Goal: Find specific page/section: Find specific page/section

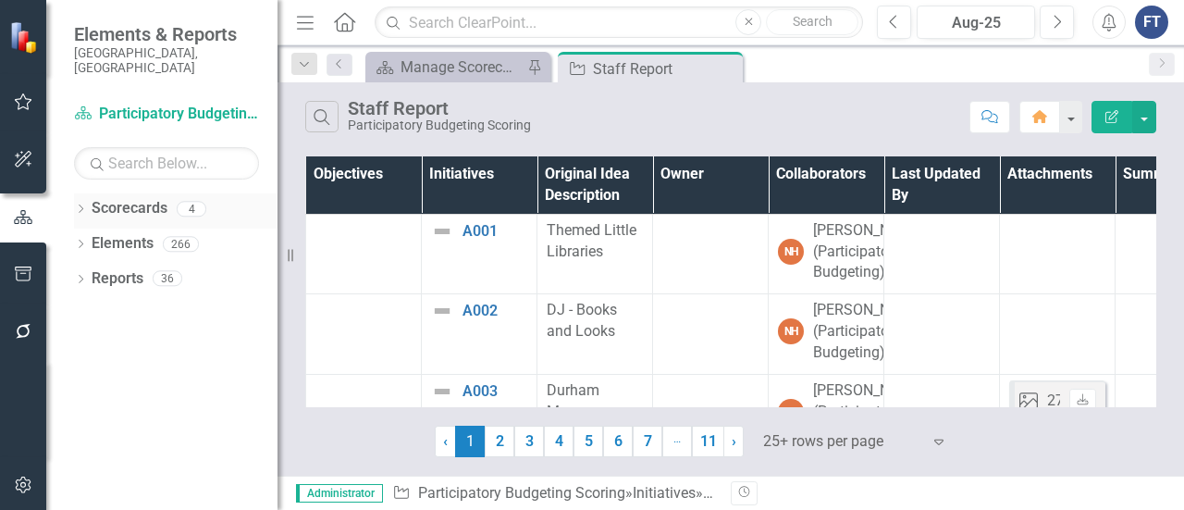
click at [92, 198] on link "Scorecards" at bounding box center [130, 208] width 76 height 21
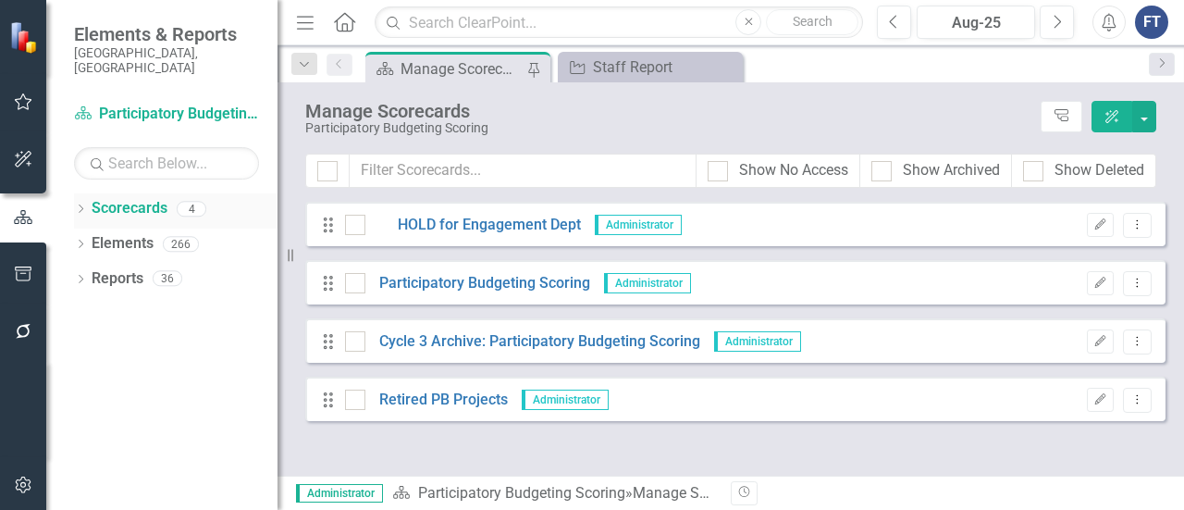
click at [85, 205] on icon "Dropdown" at bounding box center [80, 210] width 13 height 10
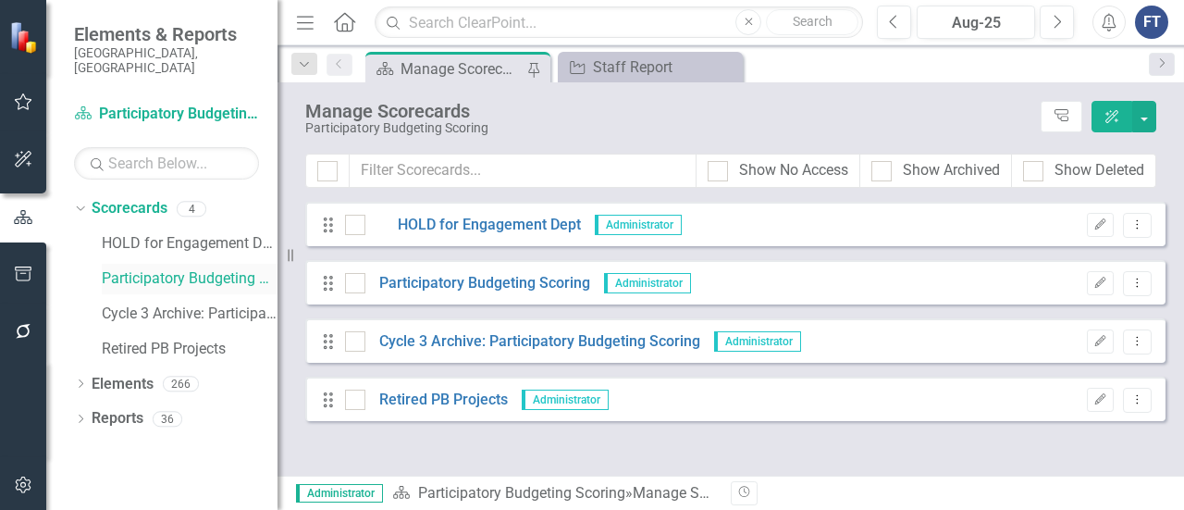
click at [110, 268] on link "Participatory Budgeting Scoring" at bounding box center [190, 278] width 176 height 21
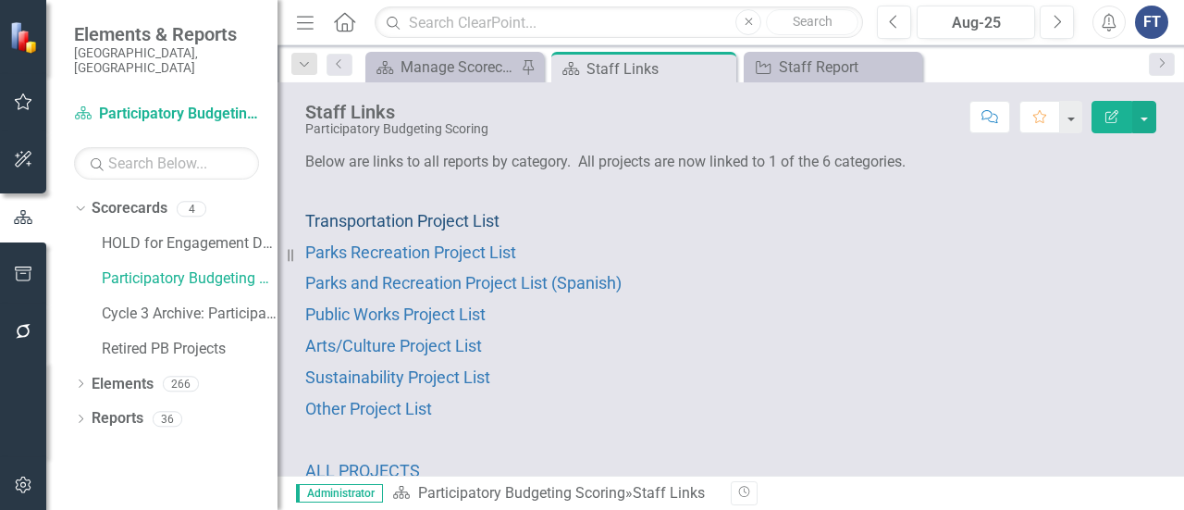
click at [446, 217] on span "Transportation Project List" at bounding box center [402, 220] width 194 height 19
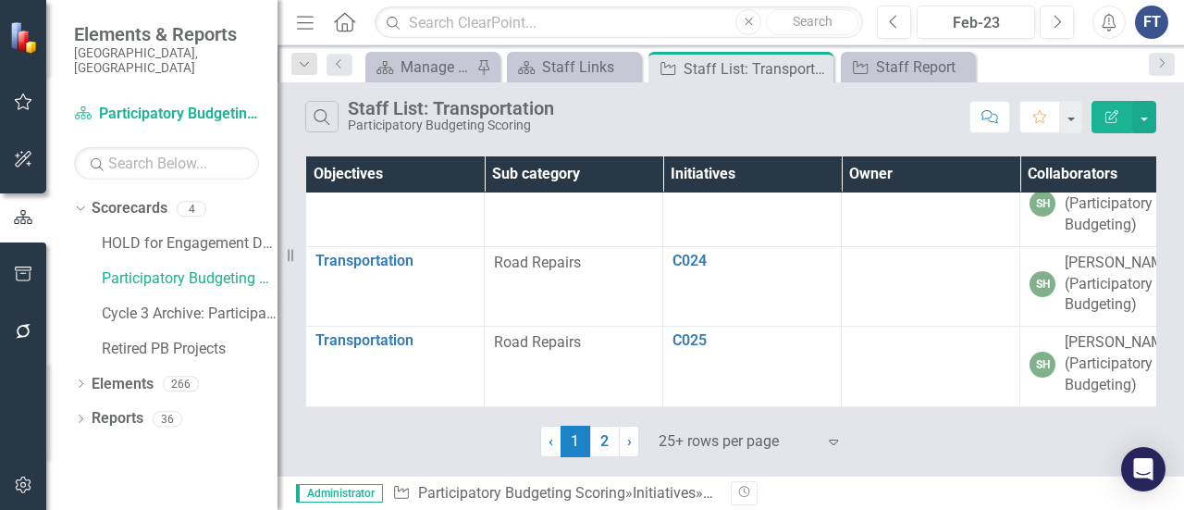
scroll to position [2691, 0]
click at [607, 447] on link "2" at bounding box center [605, 440] width 30 height 31
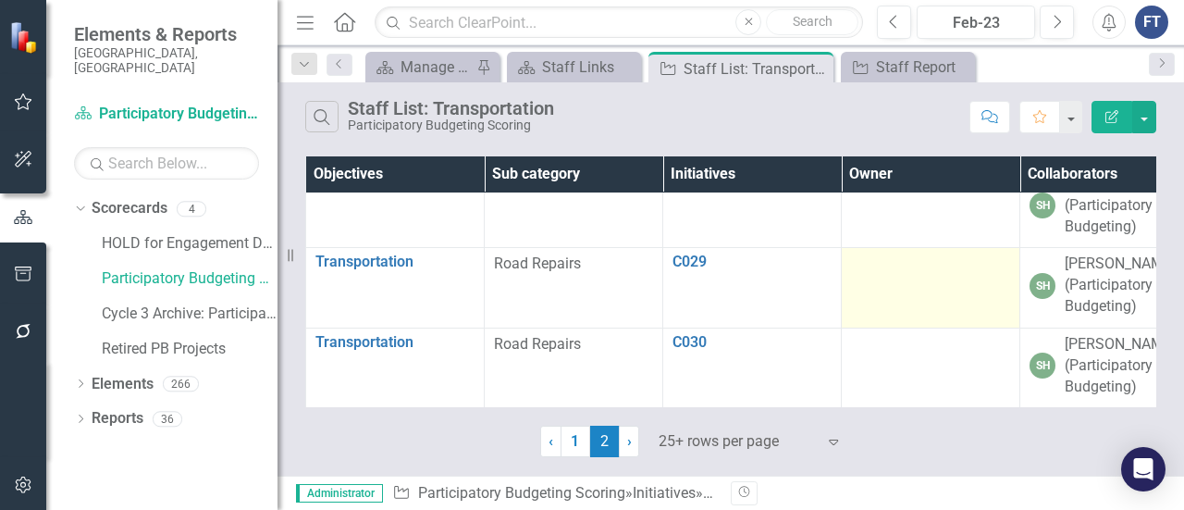
scroll to position [0, 0]
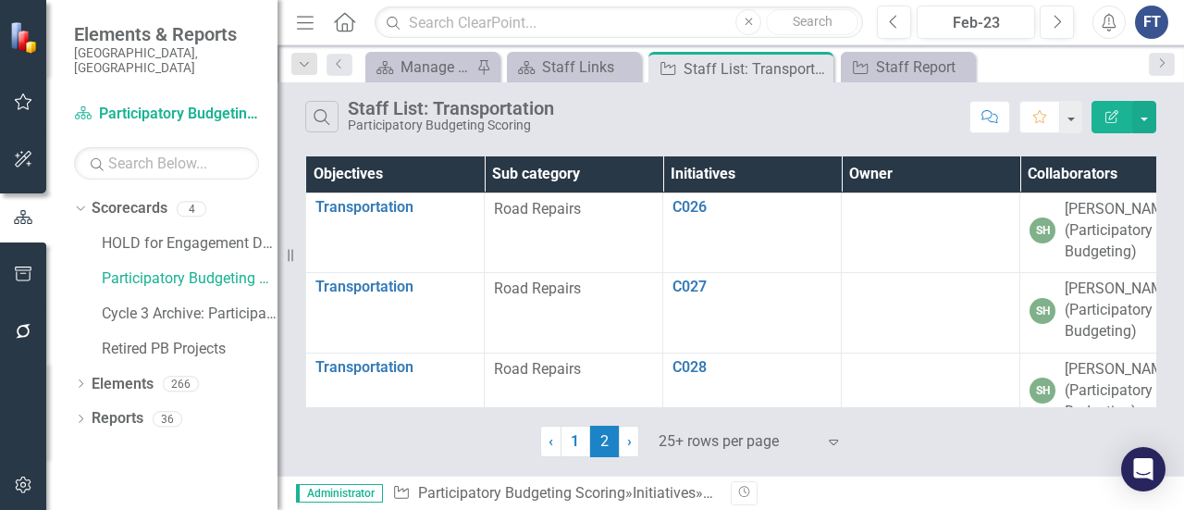
click at [583, 428] on link "1" at bounding box center [575, 440] width 30 height 31
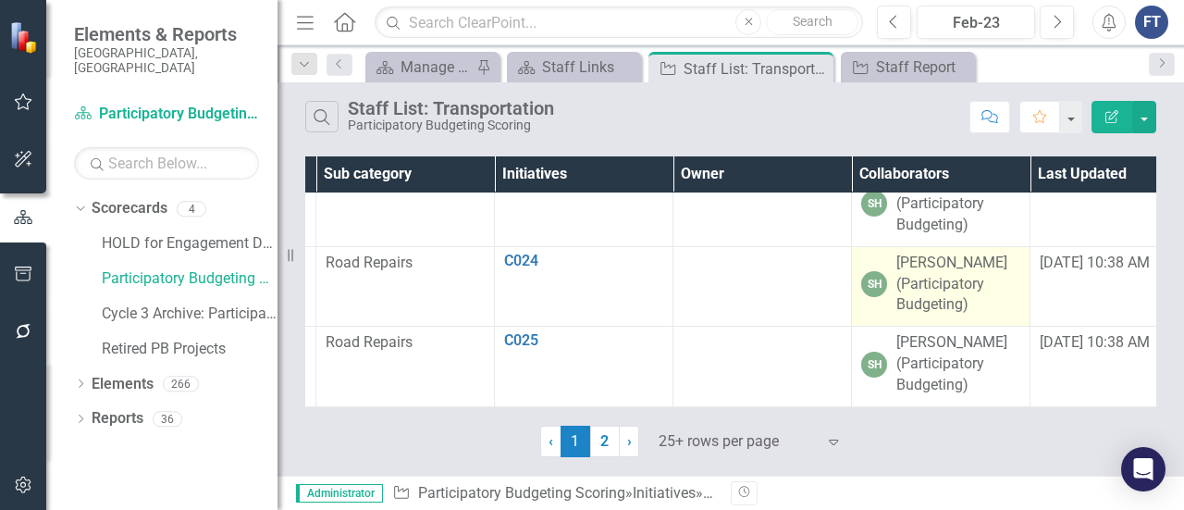
scroll to position [2691, 168]
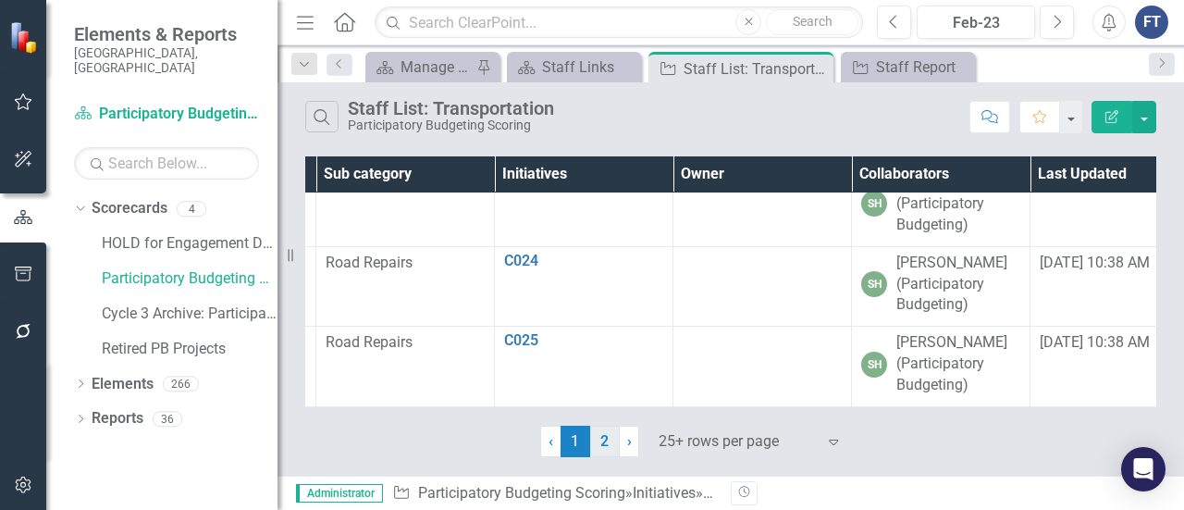
click at [605, 448] on link "2" at bounding box center [605, 440] width 30 height 31
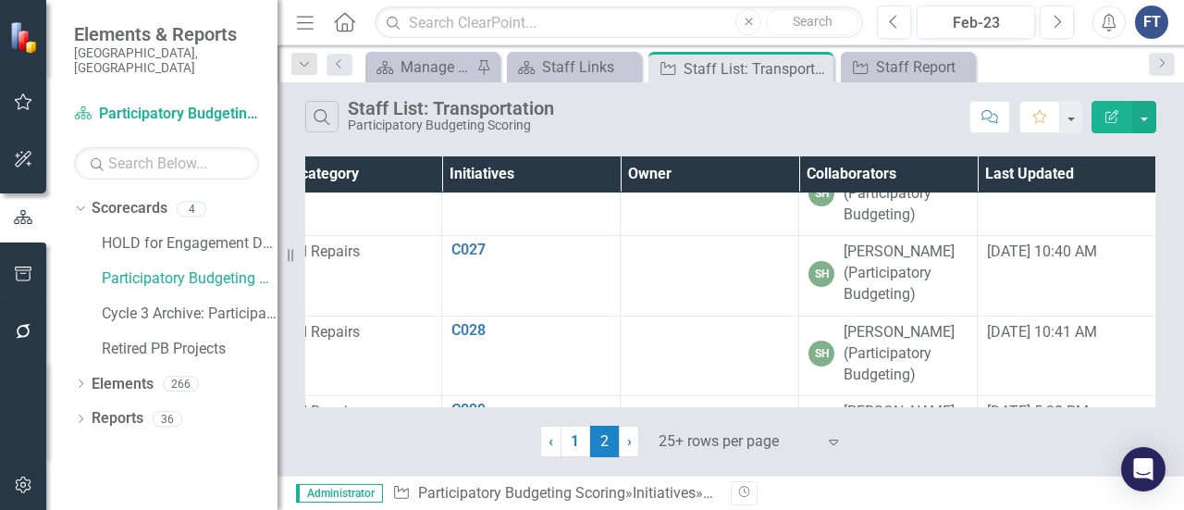
scroll to position [0, 234]
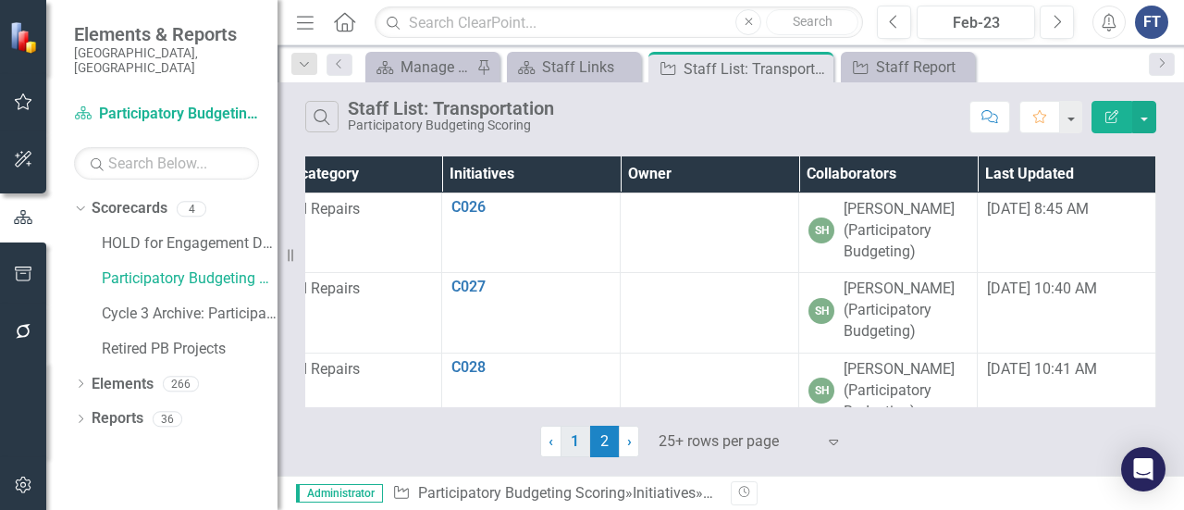
click at [573, 445] on link "1" at bounding box center [575, 440] width 30 height 31
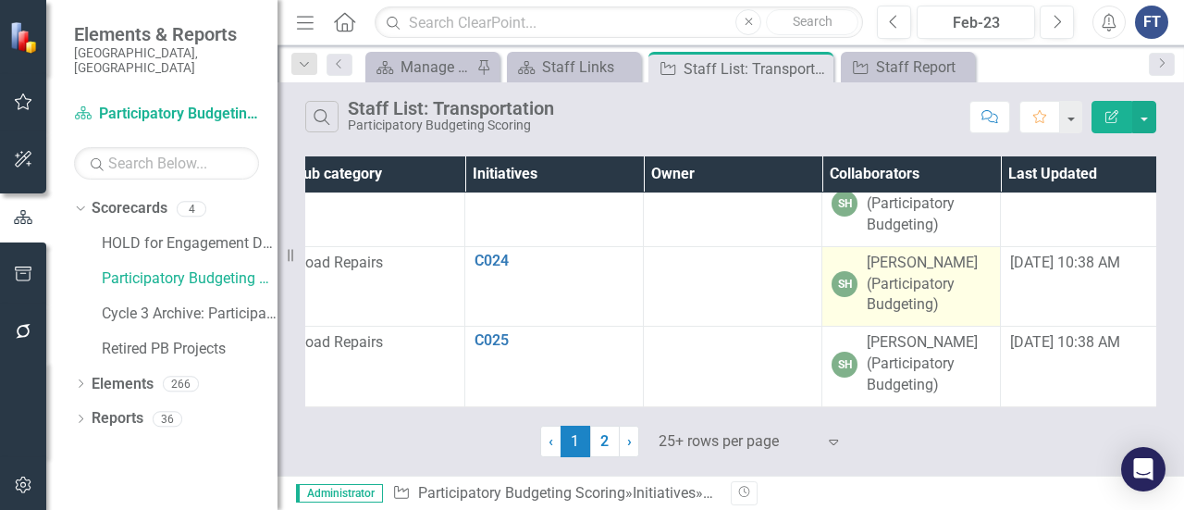
scroll to position [2691, 198]
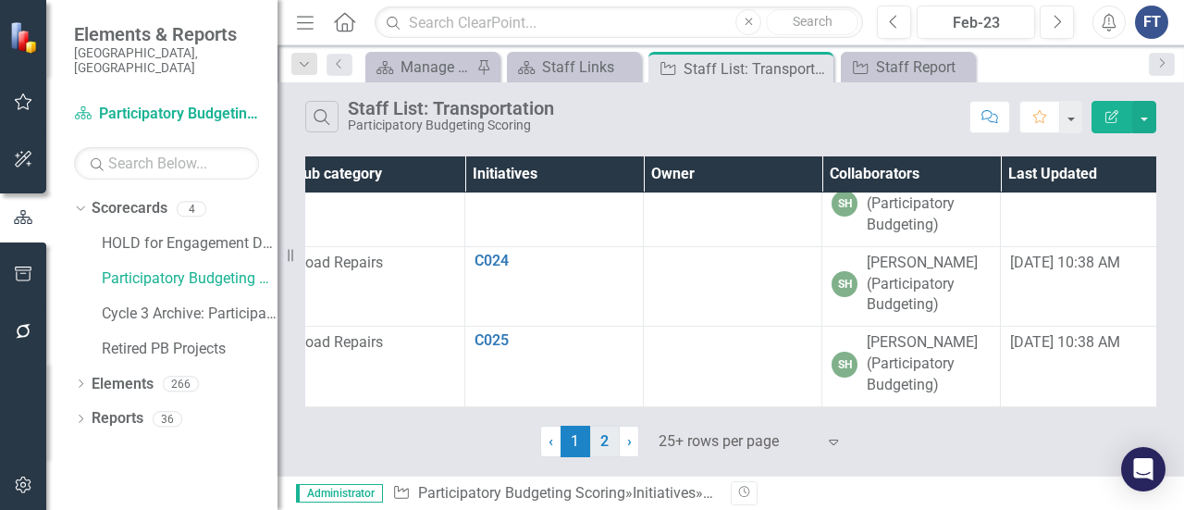
click at [602, 436] on link "2" at bounding box center [605, 440] width 30 height 31
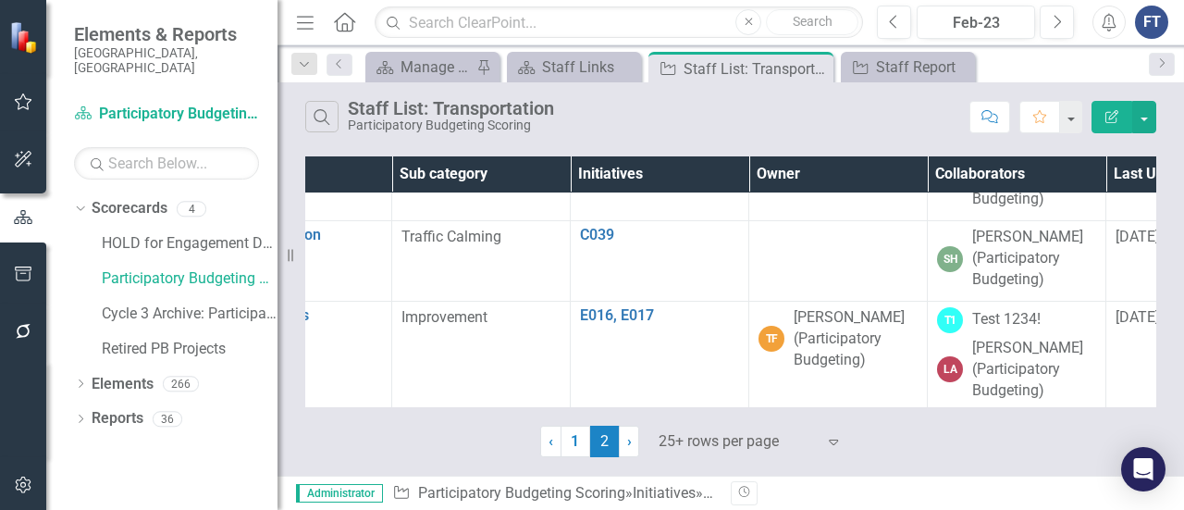
scroll to position [1110, 92]
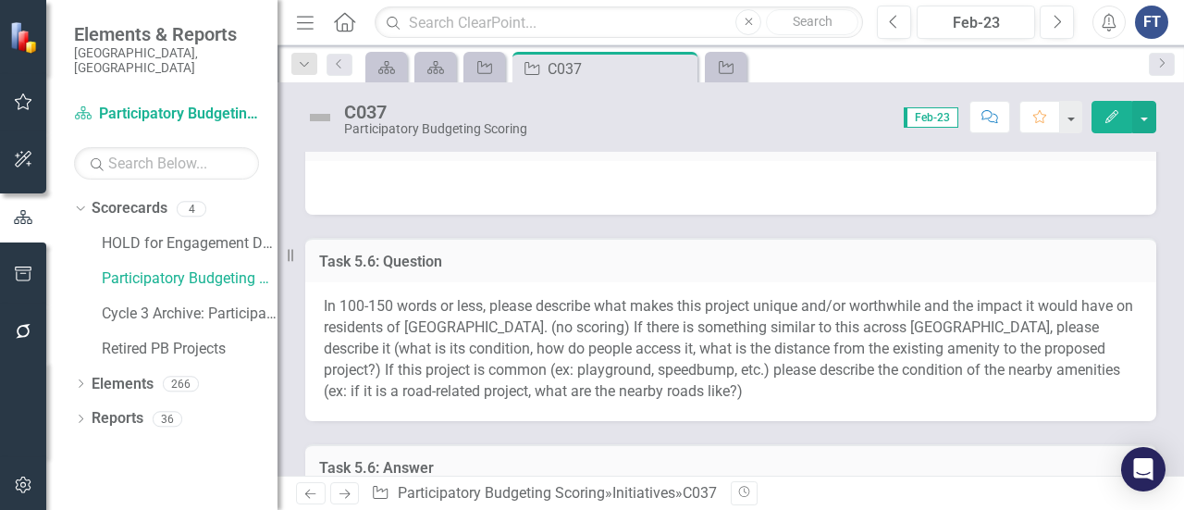
scroll to position [1757, 0]
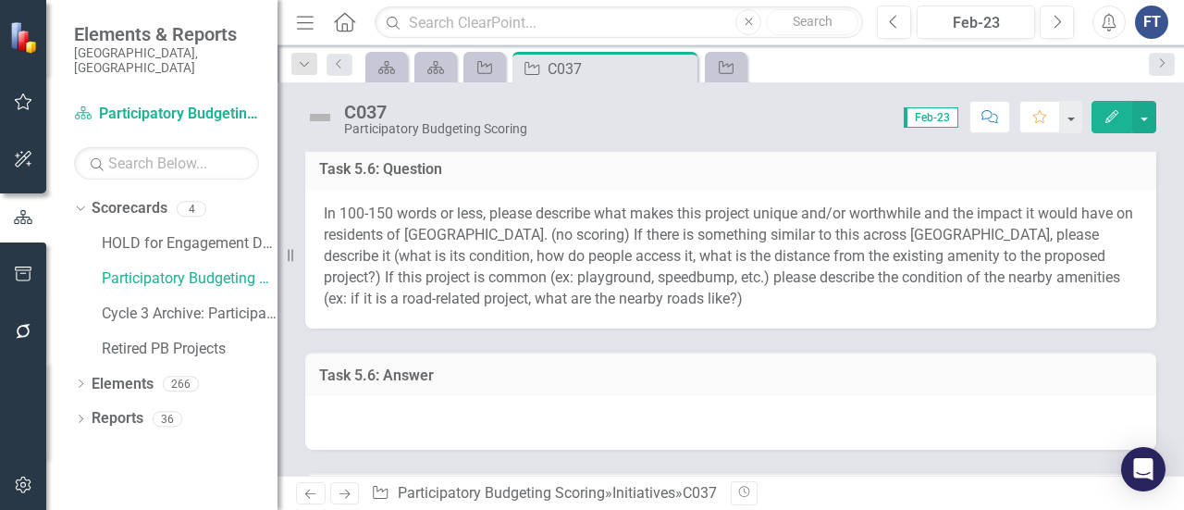
drag, startPoint x: 683, startPoint y: 64, endPoint x: 557, endPoint y: 54, distance: 126.2
click at [0, 0] on icon at bounding box center [0, 0] width 0 height 0
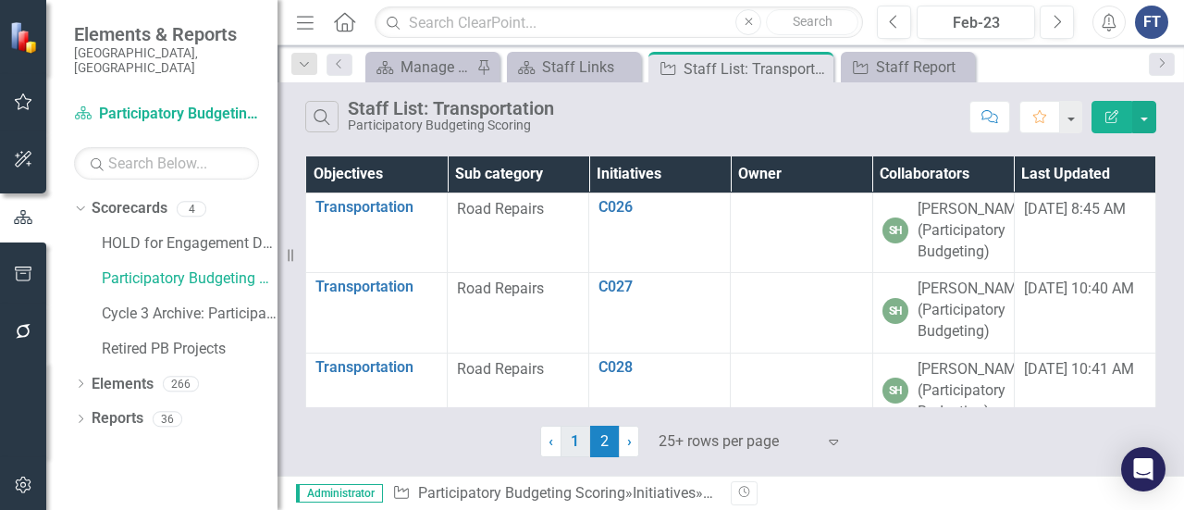
click at [572, 437] on link "1" at bounding box center [575, 440] width 30 height 31
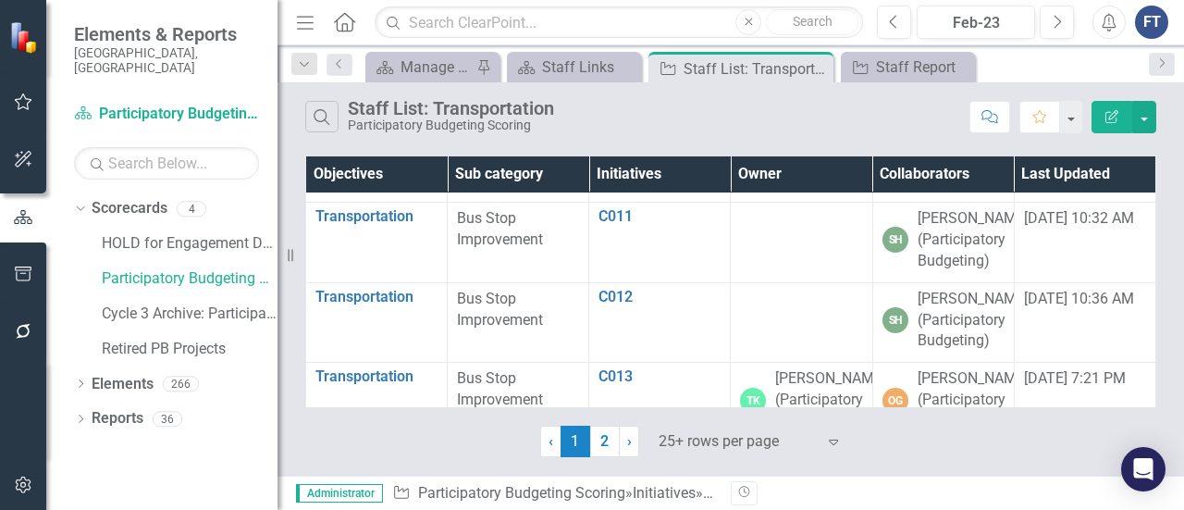
scroll to position [832, 0]
